Goal: Task Accomplishment & Management: Complete application form

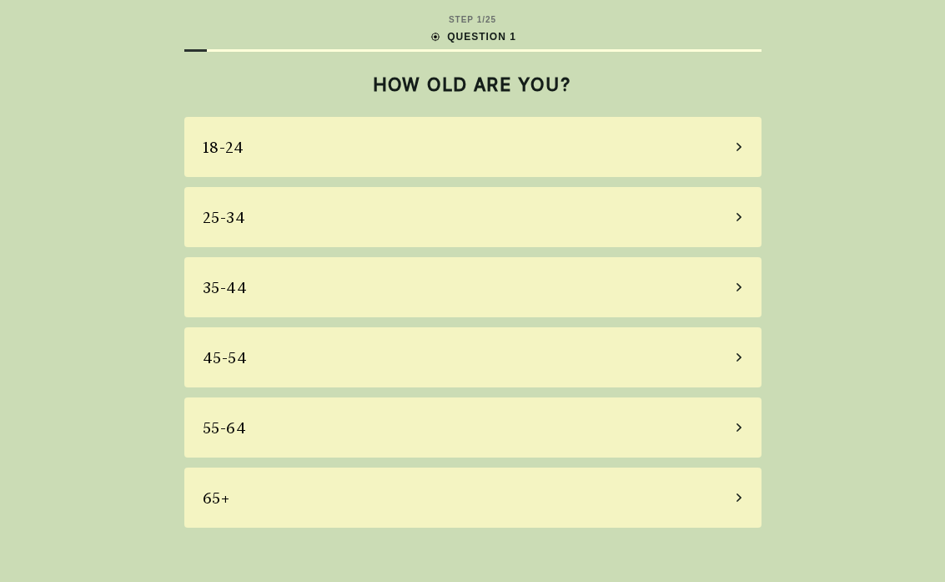
click at [225, 507] on div "STEP 1 / 25 QUESTION 1 HOW OLD ARE YOU? [PHONE_NUMBER] [PHONE_NUMBER] 55-64 65+" at bounding box center [472, 291] width 945 height 582
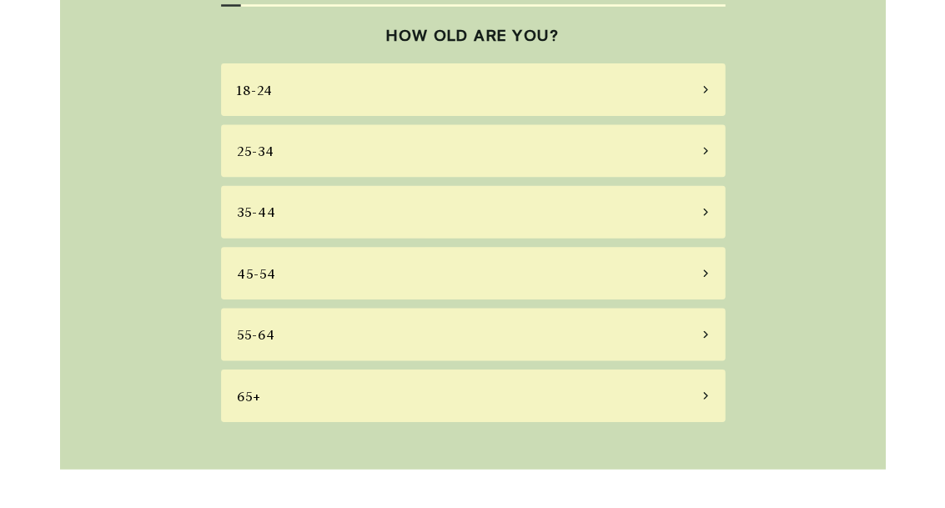
scroll to position [56, 0]
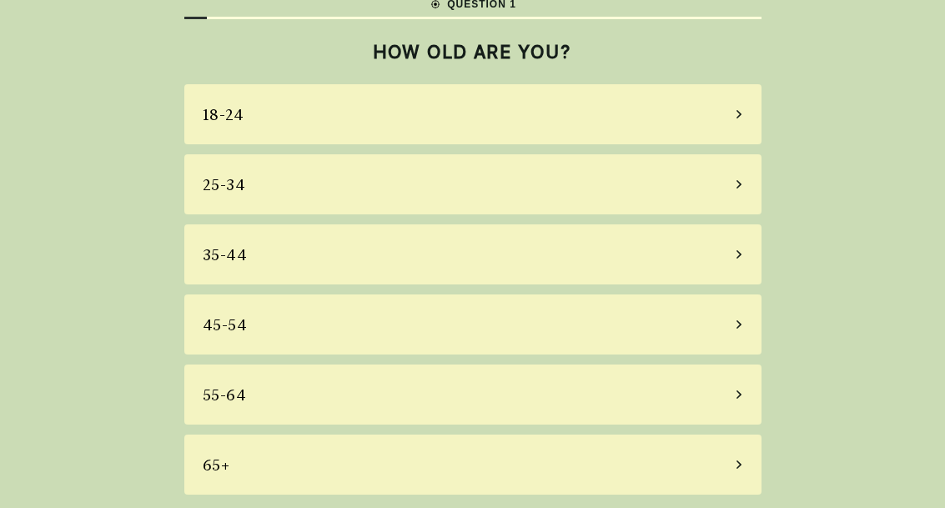
click at [233, 446] on div "65+" at bounding box center [472, 465] width 577 height 60
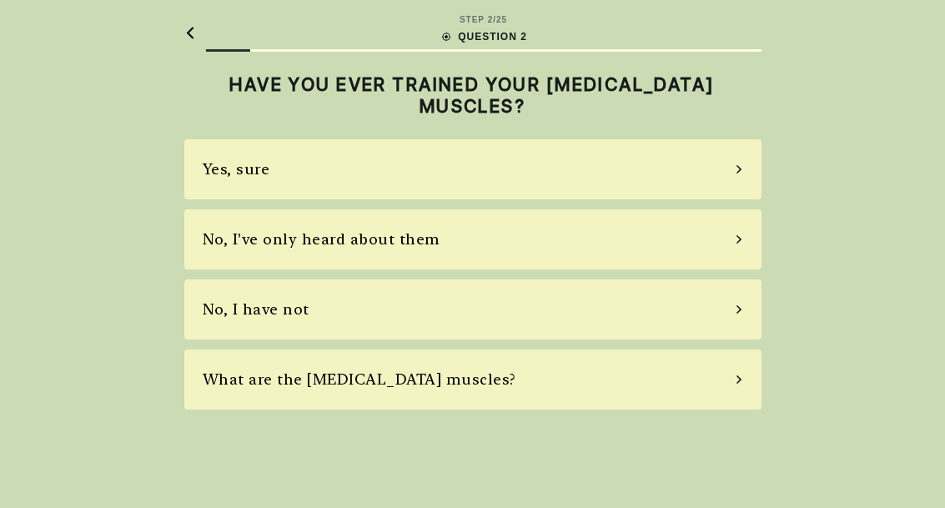
click at [284, 228] on div "No, I've only heard about them" at bounding box center [322, 239] width 238 height 23
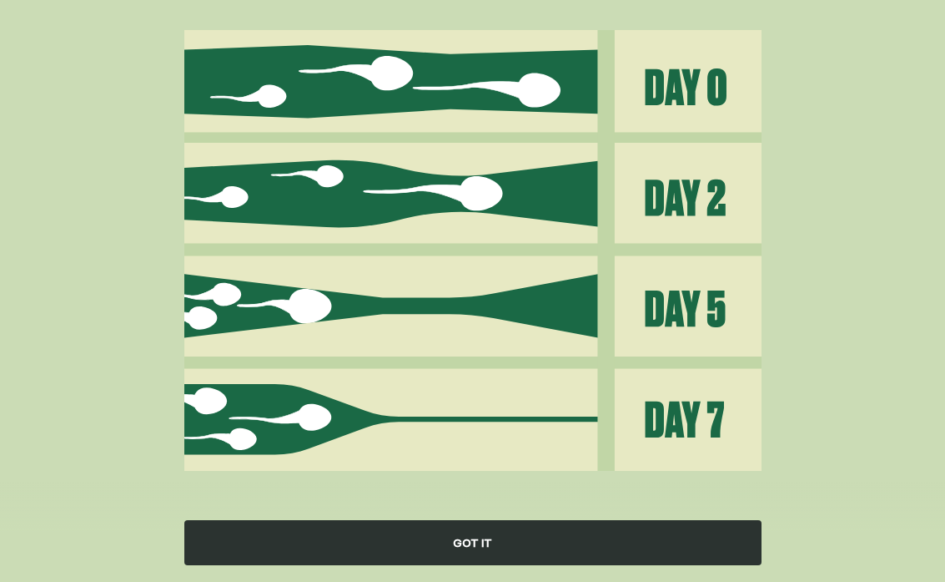
scroll to position [201, 0]
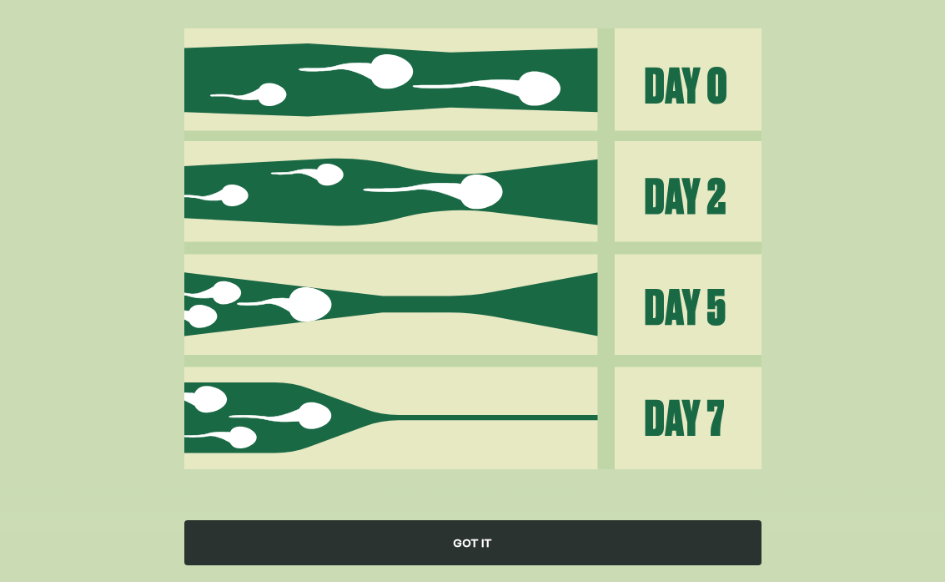
click at [485, 507] on div "GOT IT" at bounding box center [472, 542] width 577 height 45
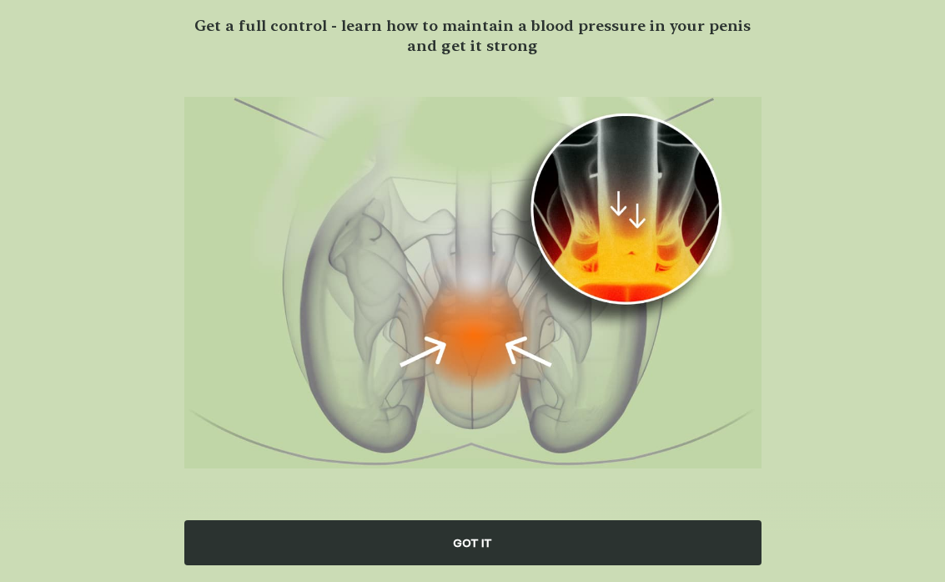
scroll to position [132, 0]
click at [483, 507] on div "GOT IT" at bounding box center [472, 542] width 577 height 45
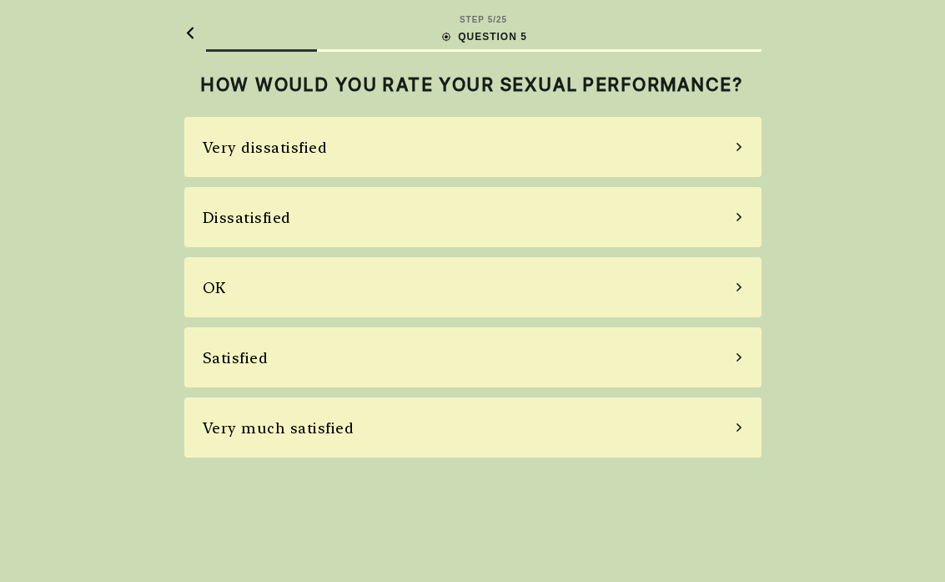
scroll to position [0, 0]
click at [740, 144] on icon at bounding box center [739, 146] width 8 height 15
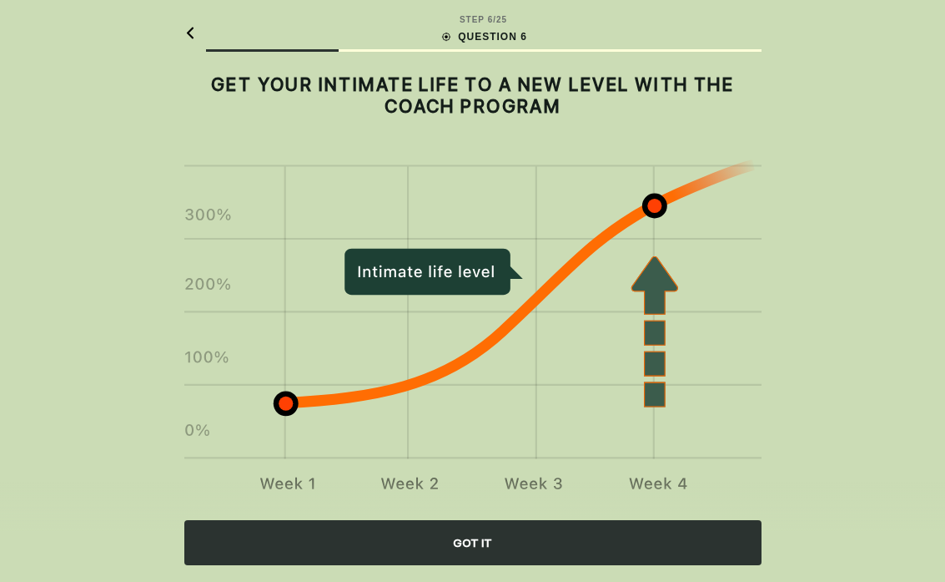
click at [462, 507] on div "GOT IT" at bounding box center [472, 542] width 577 height 45
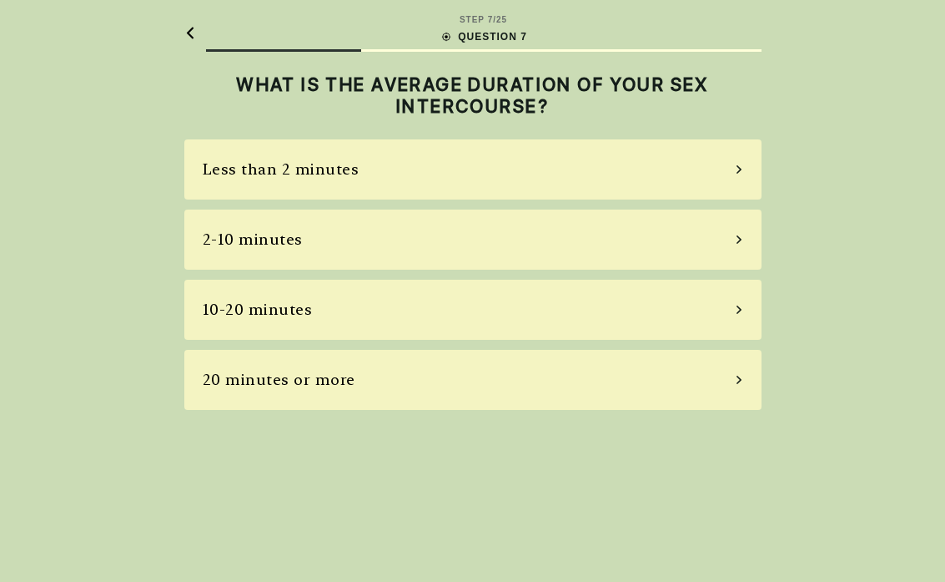
click at [219, 507] on div "STEP 7 / 25 QUESTION 7 WHAT IS THE AVERAGE DURATION OF YOUR SEX INTERCOURSE? Le…" at bounding box center [472, 291] width 945 height 582
click at [725, 174] on div "Less than 2 minutes" at bounding box center [472, 169] width 577 height 60
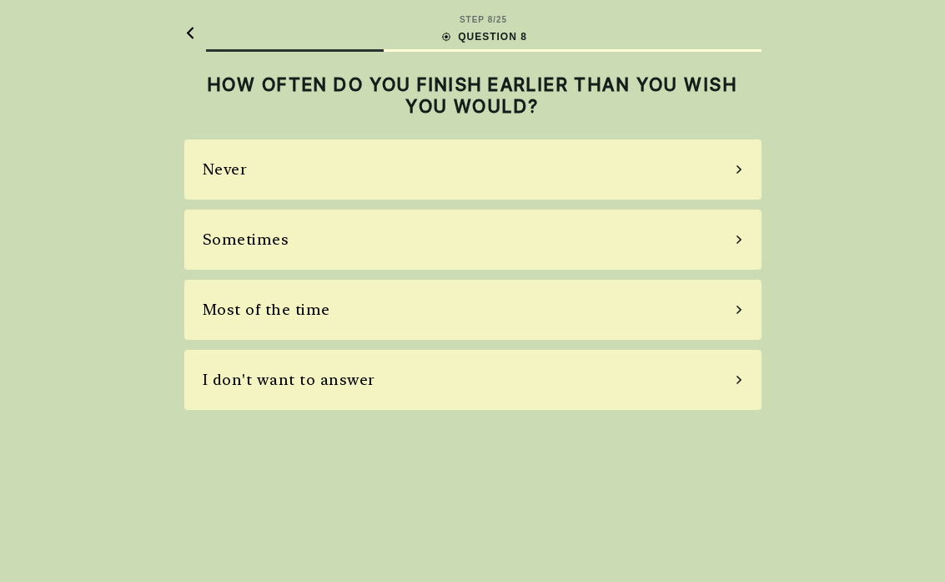
click at [738, 246] on div "Sometimes" at bounding box center [472, 239] width 577 height 60
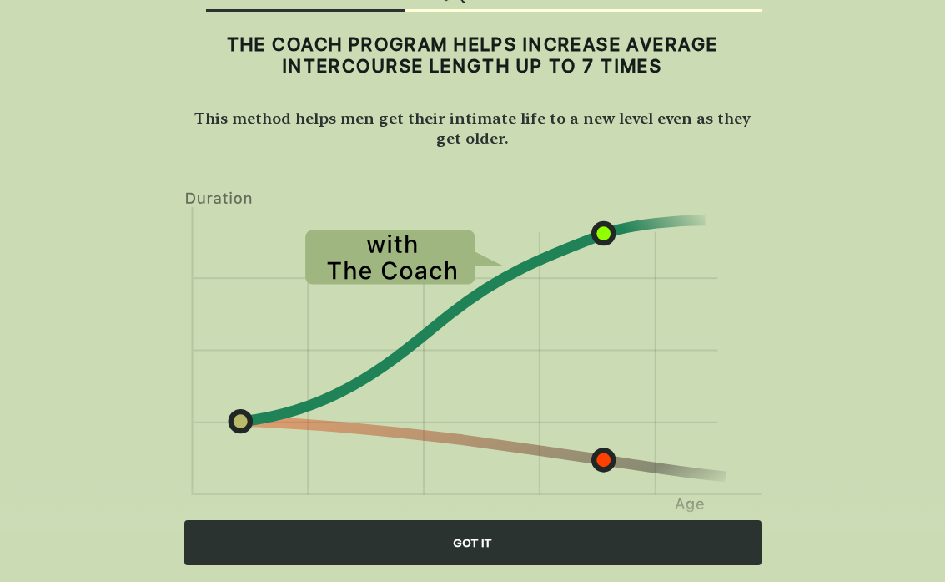
scroll to position [83, 0]
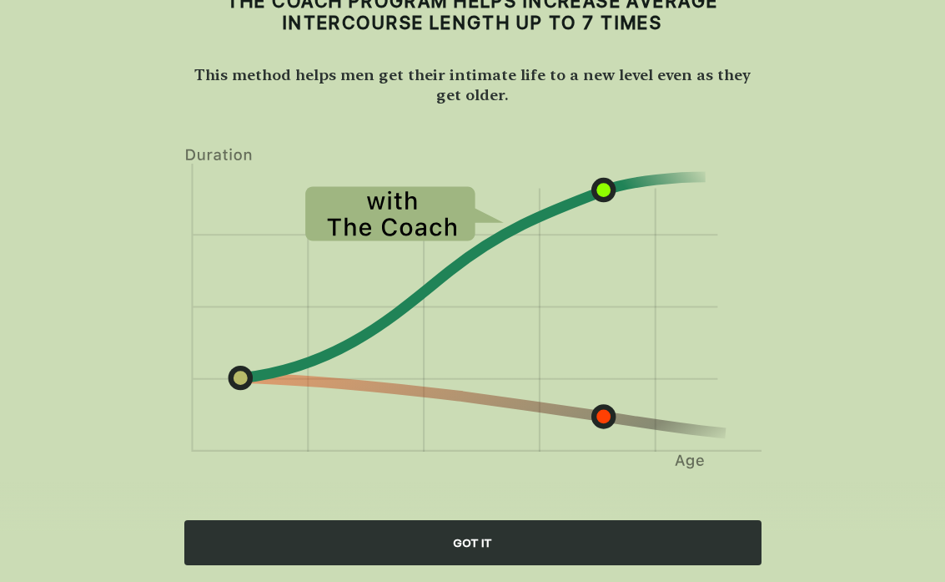
click at [491, 507] on div "GOT IT" at bounding box center [472, 542] width 577 height 45
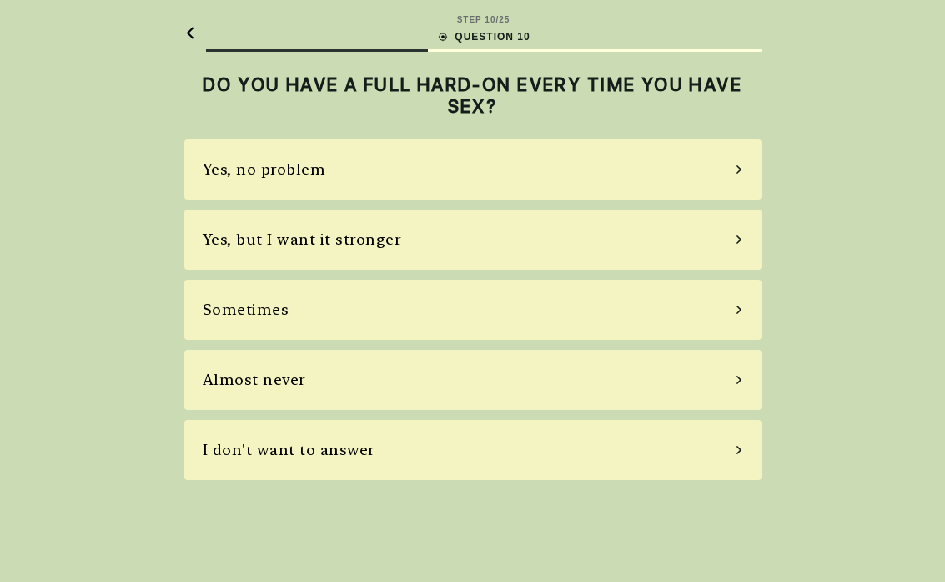
scroll to position [0, 0]
click at [732, 312] on div "Sometimes" at bounding box center [472, 309] width 577 height 60
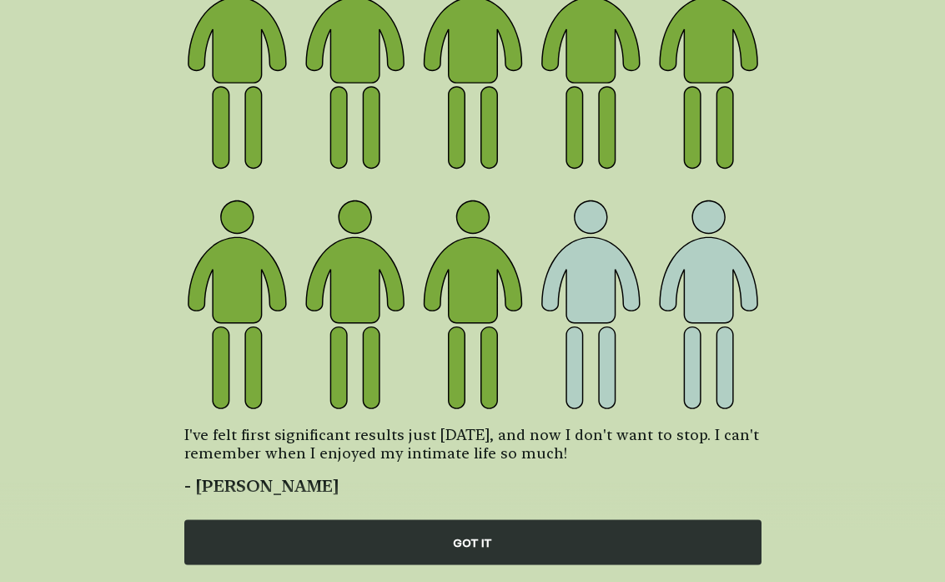
scroll to position [228, 0]
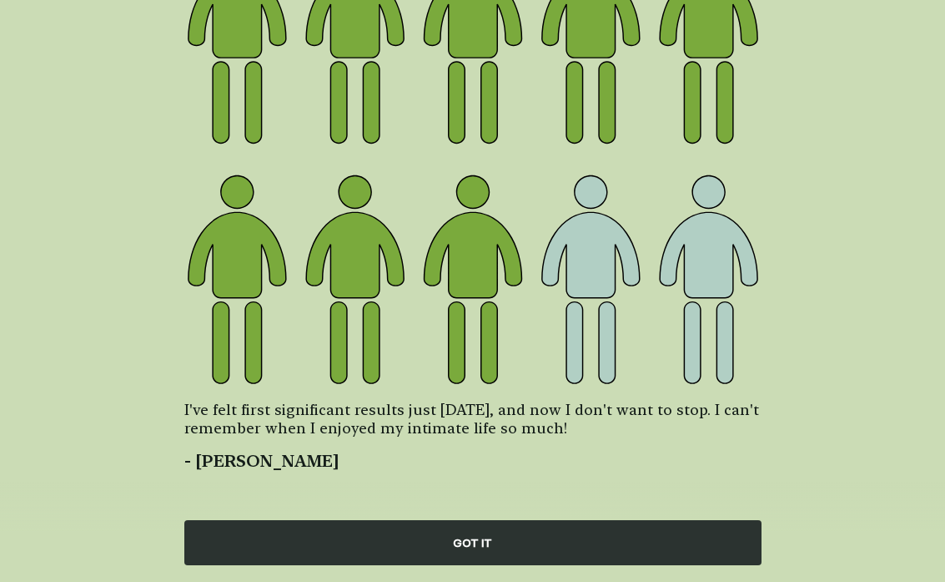
click at [474, 507] on div "GOT IT" at bounding box center [472, 542] width 577 height 45
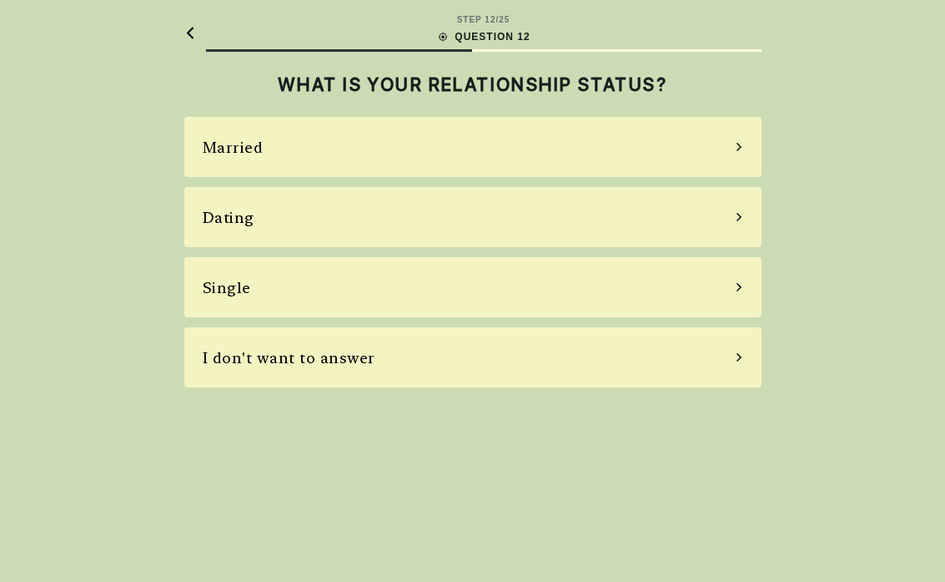
click at [739, 300] on div "Single" at bounding box center [472, 287] width 577 height 60
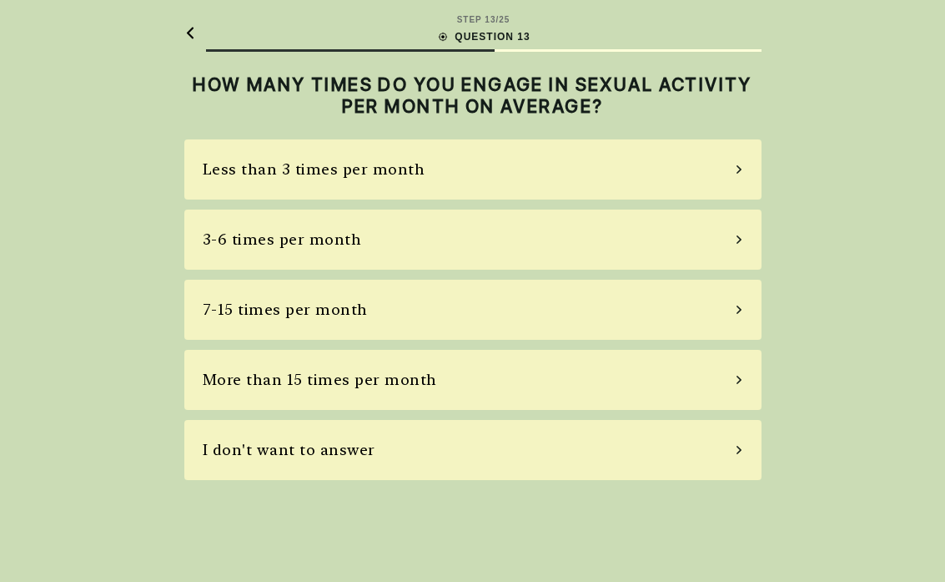
click at [740, 176] on div "Less than 3 times per month" at bounding box center [472, 169] width 577 height 60
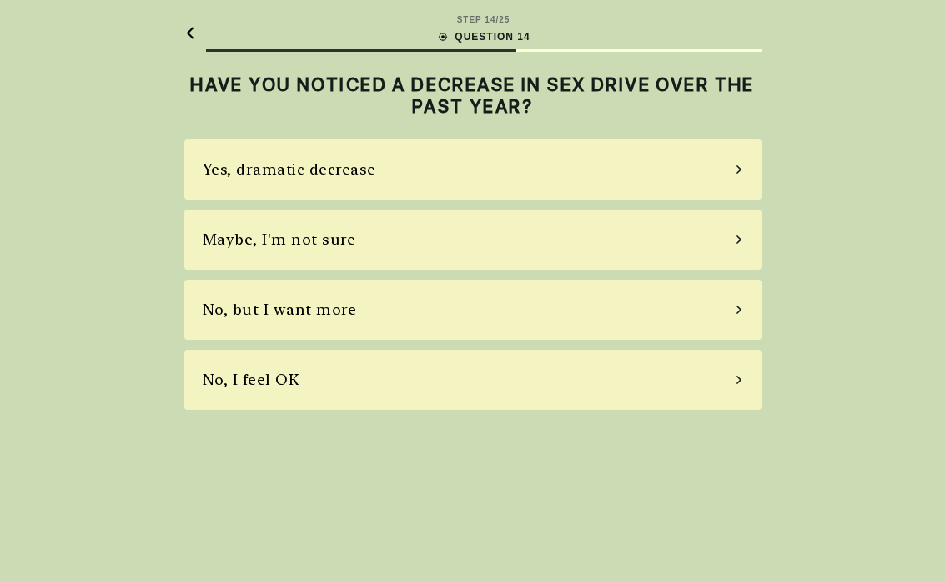
click at [740, 179] on div "Yes, dramatic decrease" at bounding box center [472, 169] width 577 height 60
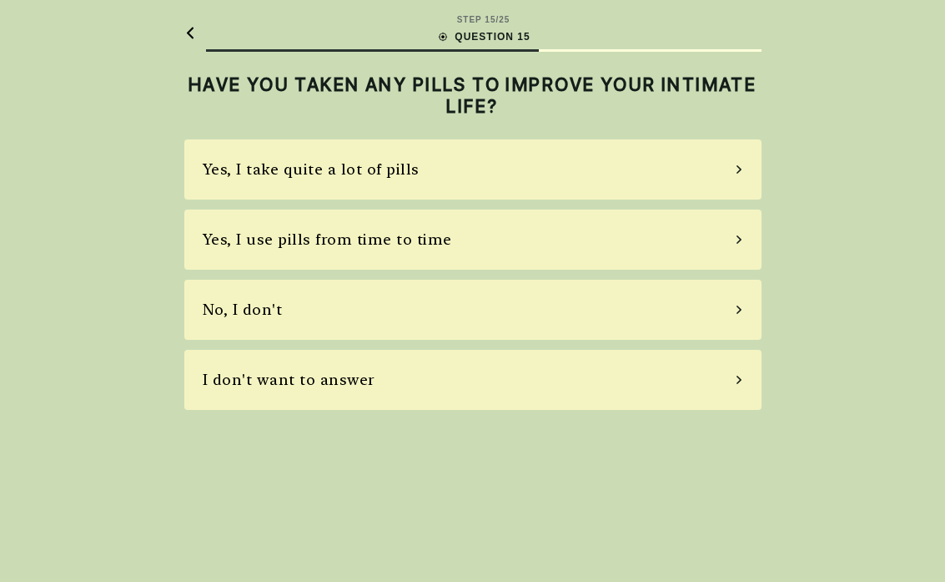
click at [738, 316] on div "No, I don't" at bounding box center [472, 309] width 577 height 60
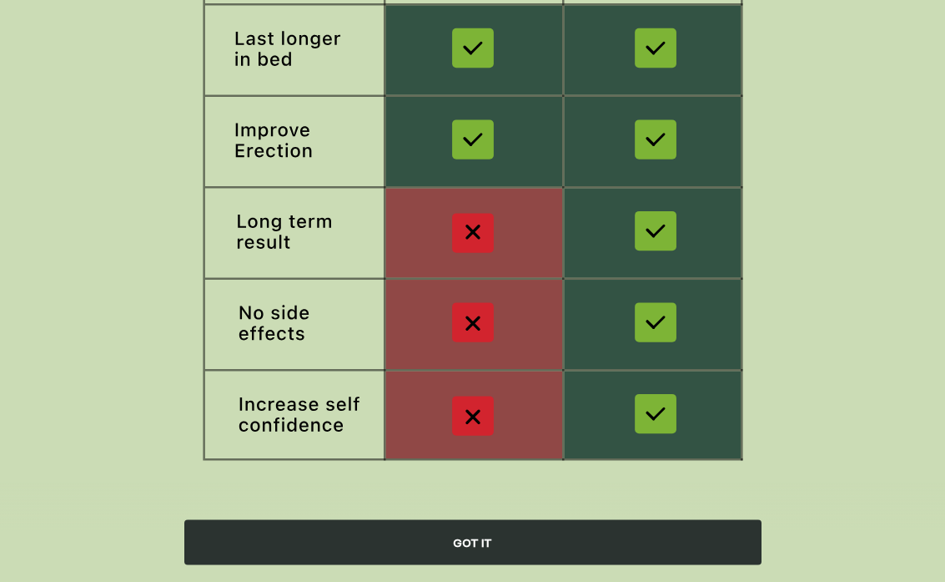
scroll to position [277, 0]
click at [466, 507] on div "GOT IT" at bounding box center [472, 542] width 577 height 45
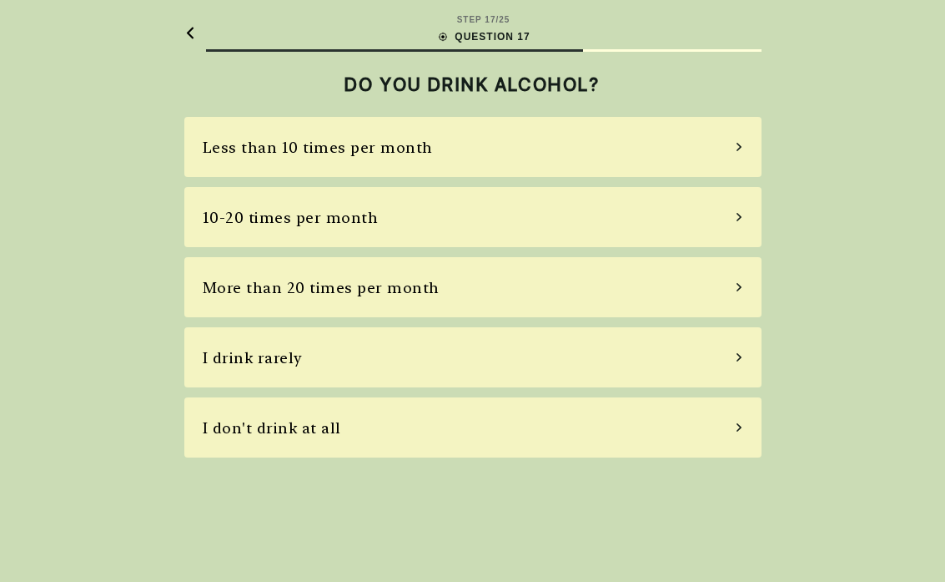
click at [732, 300] on div "More than 20 times per month" at bounding box center [472, 287] width 577 height 60
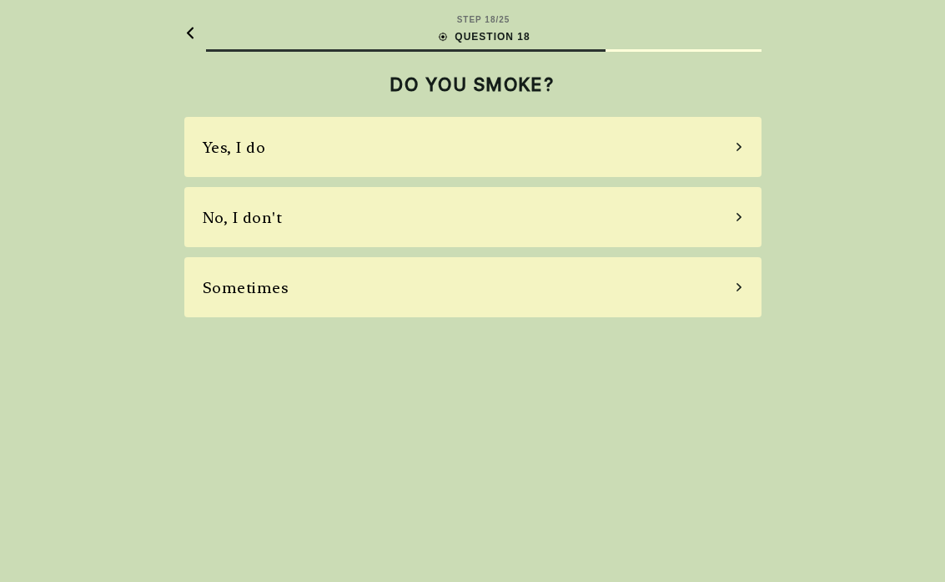
click at [756, 219] on div "No, I don't" at bounding box center [472, 217] width 577 height 60
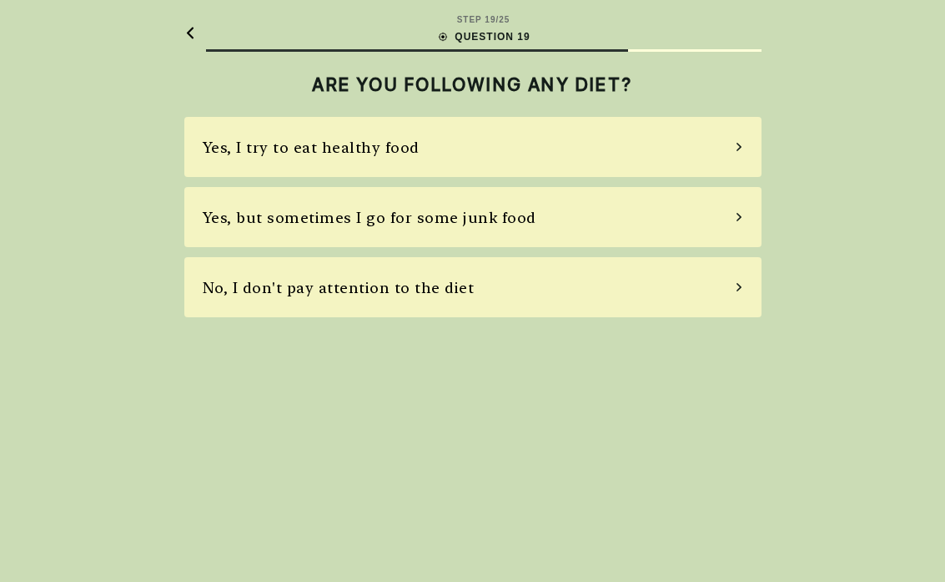
click at [728, 155] on div "Yes, I try to eat healthy food" at bounding box center [472, 147] width 577 height 60
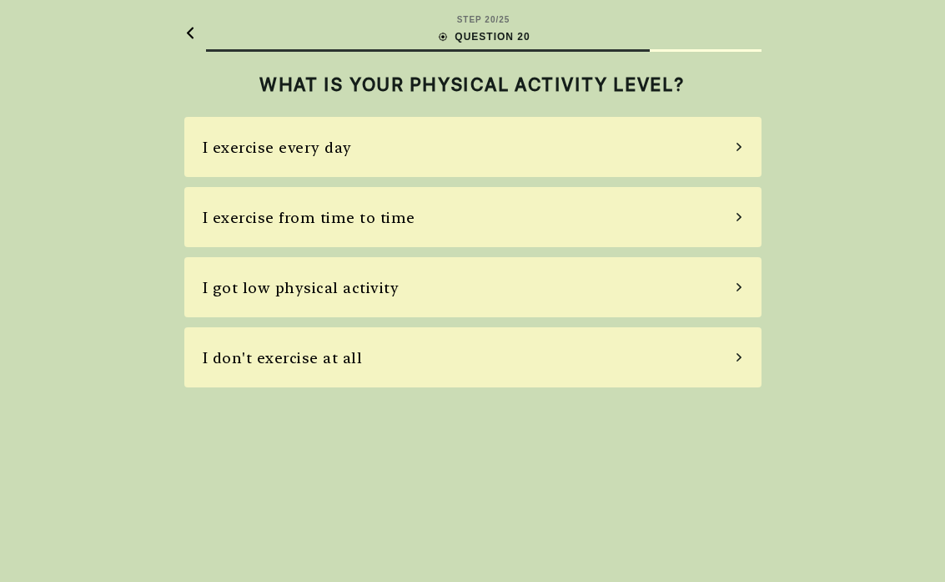
click at [742, 292] on div "I got low physical activity" at bounding box center [472, 287] width 577 height 60
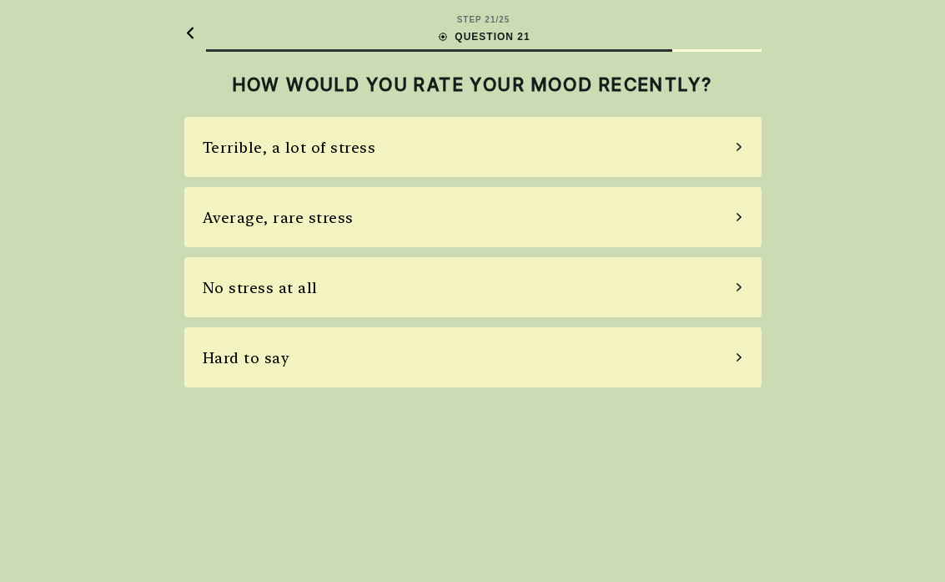
click at [734, 223] on div "Average, rare stress" at bounding box center [472, 217] width 577 height 60
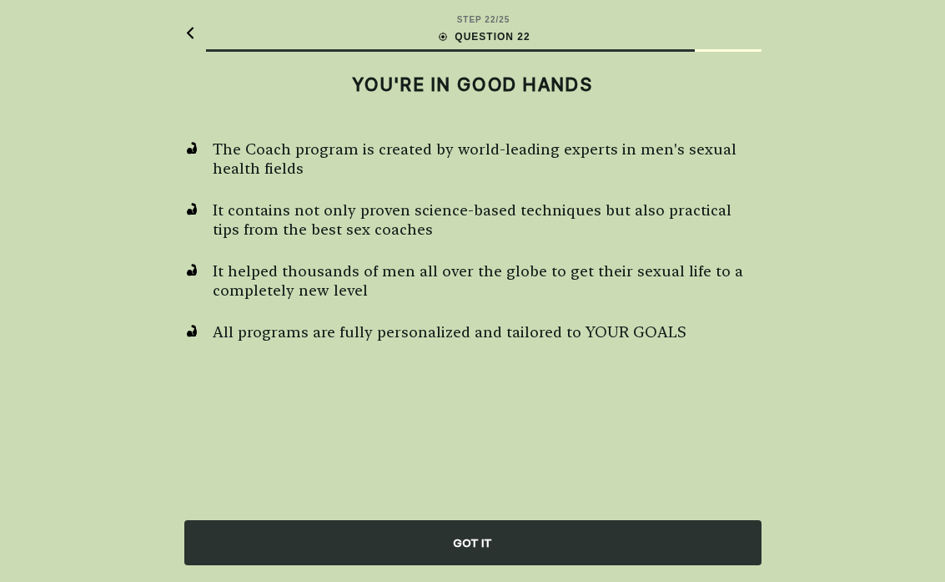
click at [485, 507] on div "GOT IT" at bounding box center [472, 542] width 577 height 45
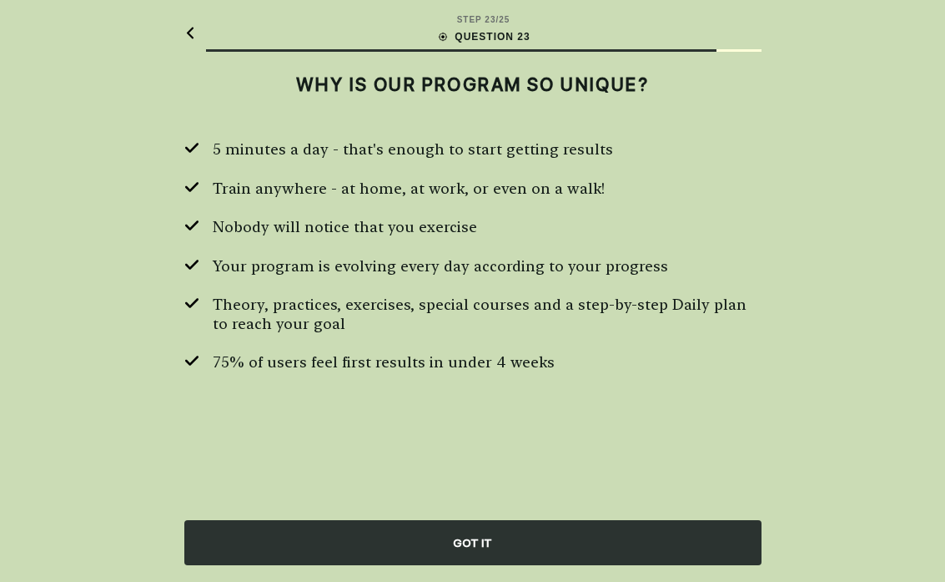
click at [486, 507] on div "GOT IT" at bounding box center [472, 542] width 577 height 45
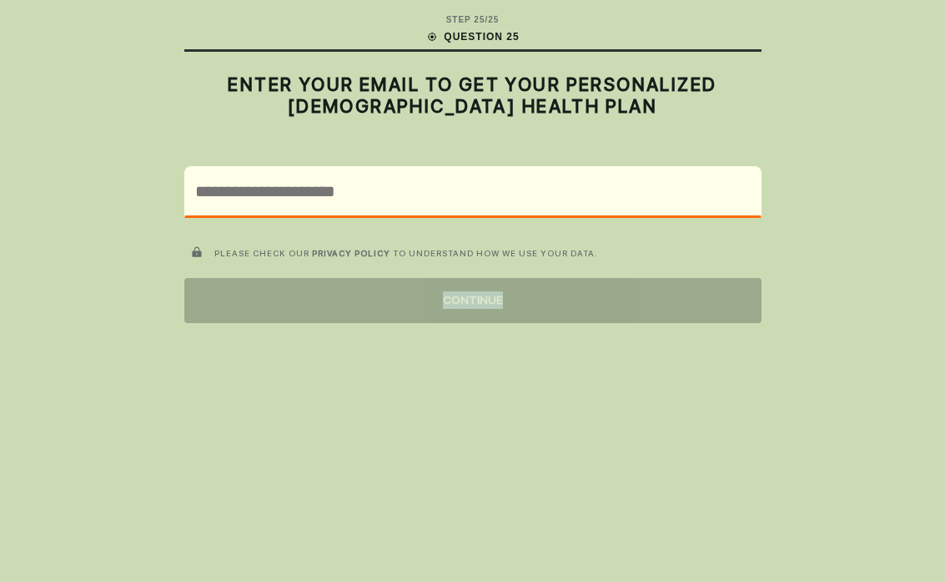
click at [194, 507] on div "STEP 25 / 25 QUESTION 25 ENTER YOUR EMAIL TO GET YOUR PERSONALIZED [DEMOGRAPHIC…" at bounding box center [472, 291] width 945 height 582
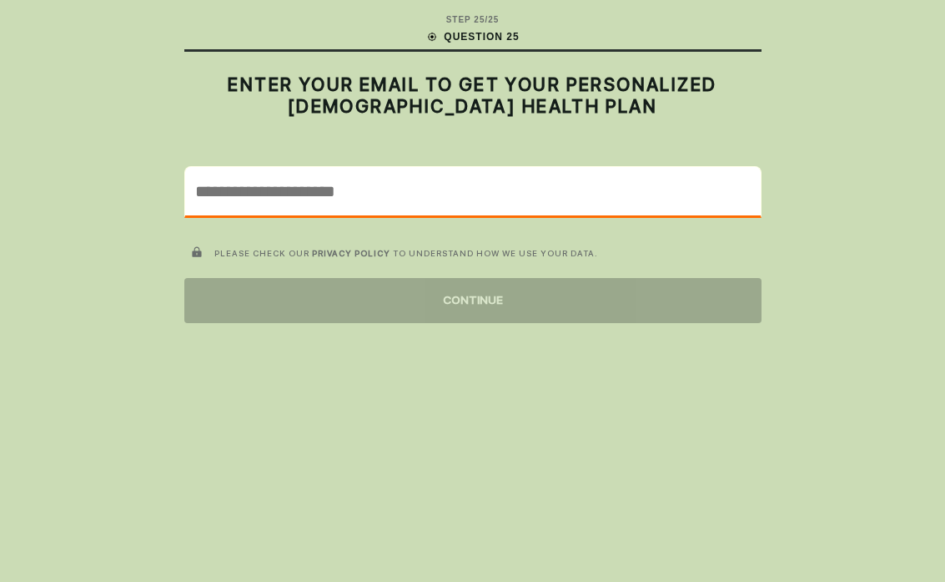
click at [251, 203] on input "email" at bounding box center [473, 191] width 576 height 48
click at [250, 202] on input "email" at bounding box center [473, 191] width 576 height 48
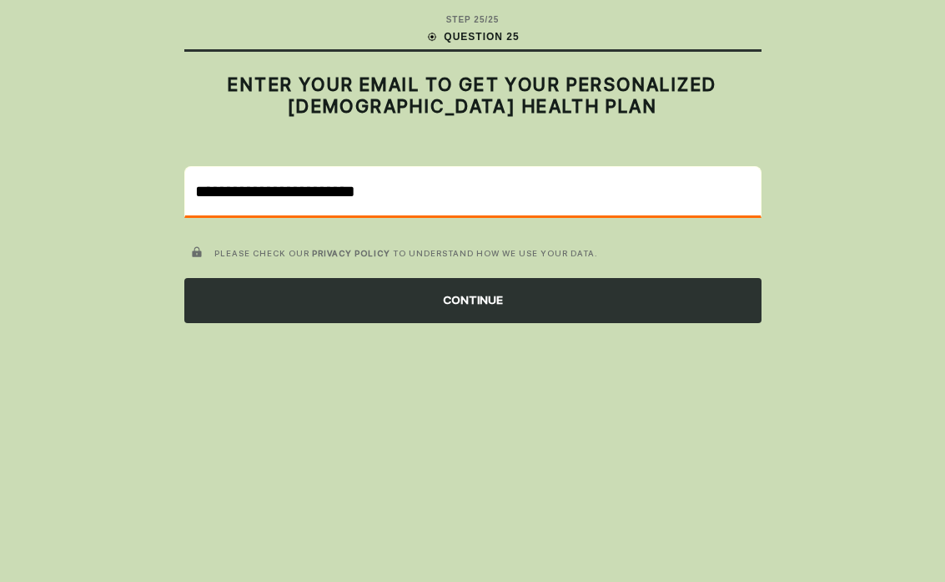
type input "**********"
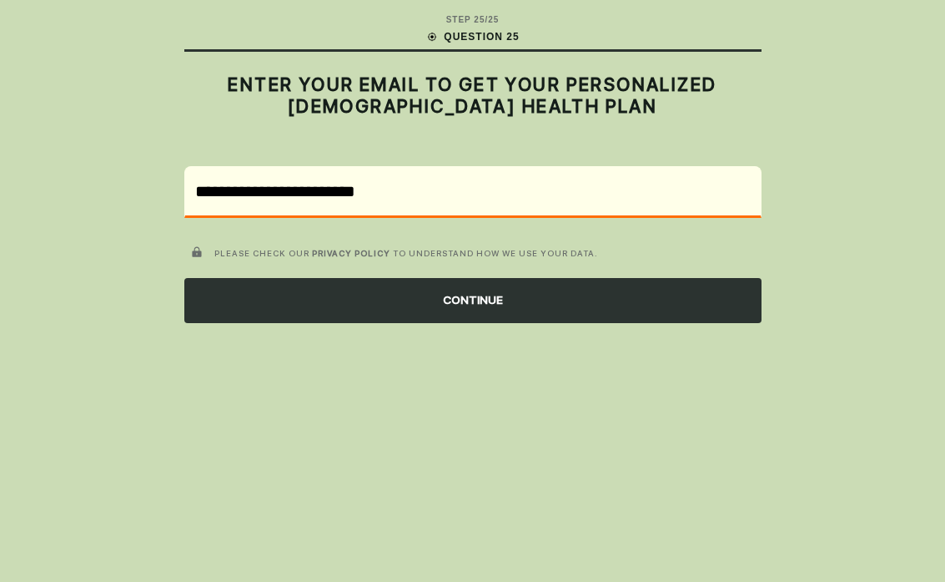
click at [494, 307] on div "CONTINUE" at bounding box center [472, 300] width 577 height 45
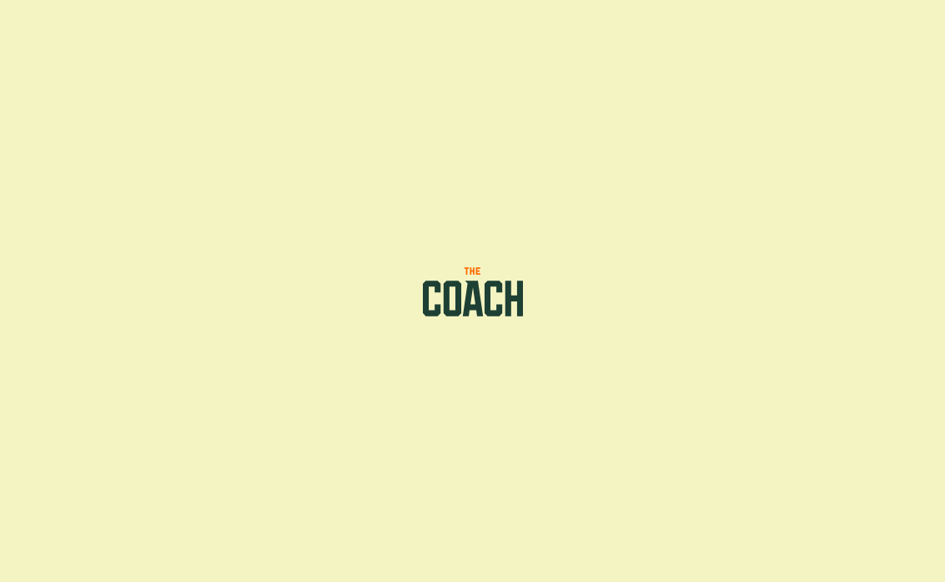
click at [194, 507] on div at bounding box center [472, 291] width 945 height 582
